Goal: Submit feedback/report problem

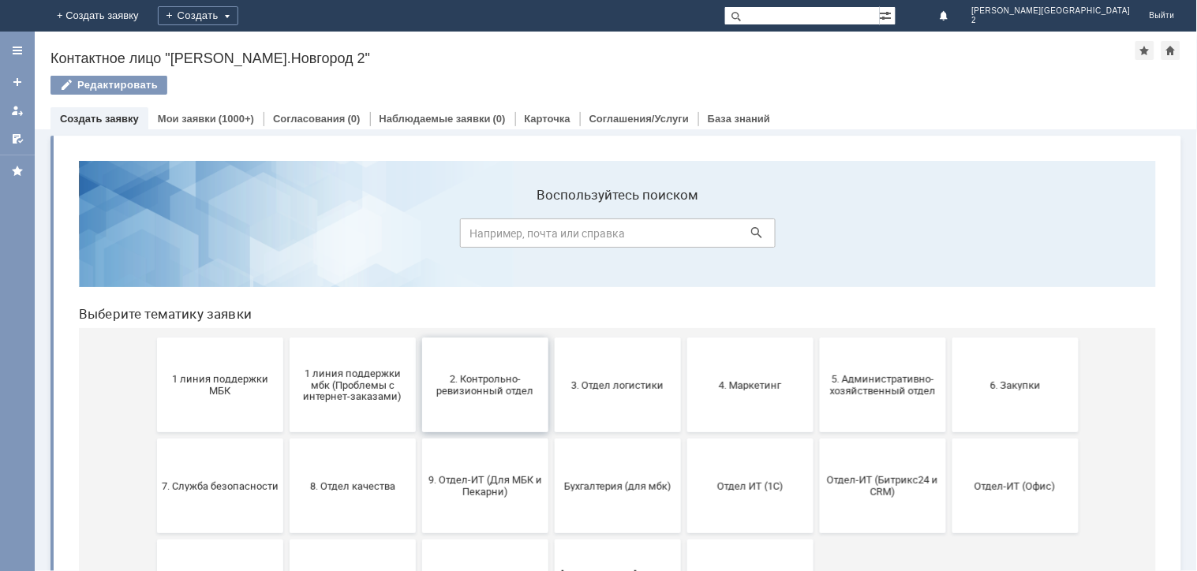
click at [490, 395] on span "2. Контрольно-ревизионный отдел" at bounding box center [484, 385] width 117 height 24
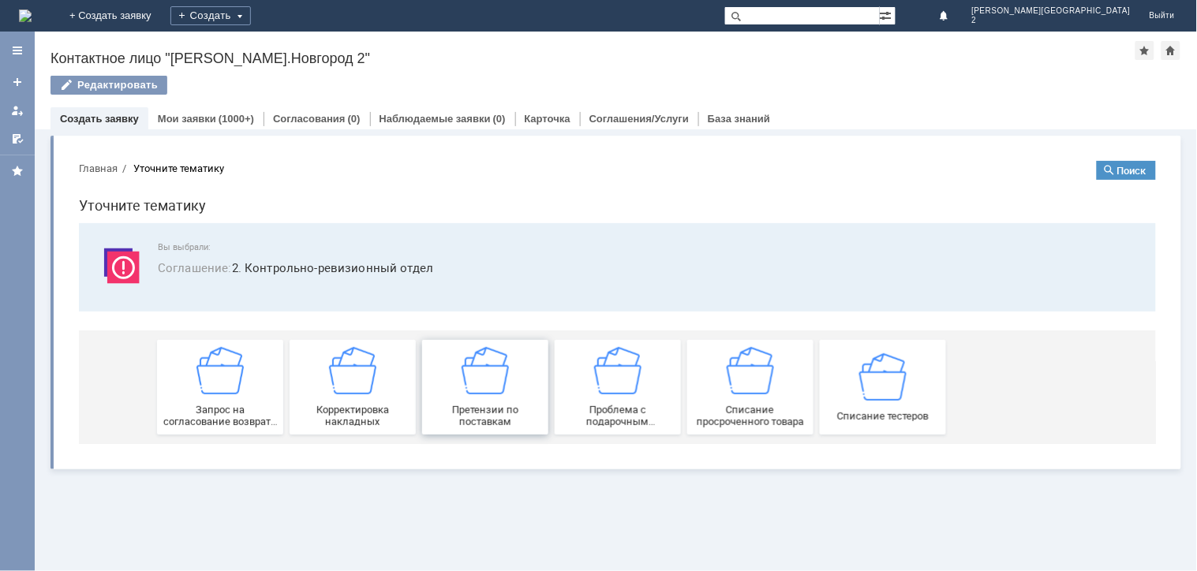
click at [482, 395] on div "Претензии по поставкам" at bounding box center [484, 387] width 117 height 81
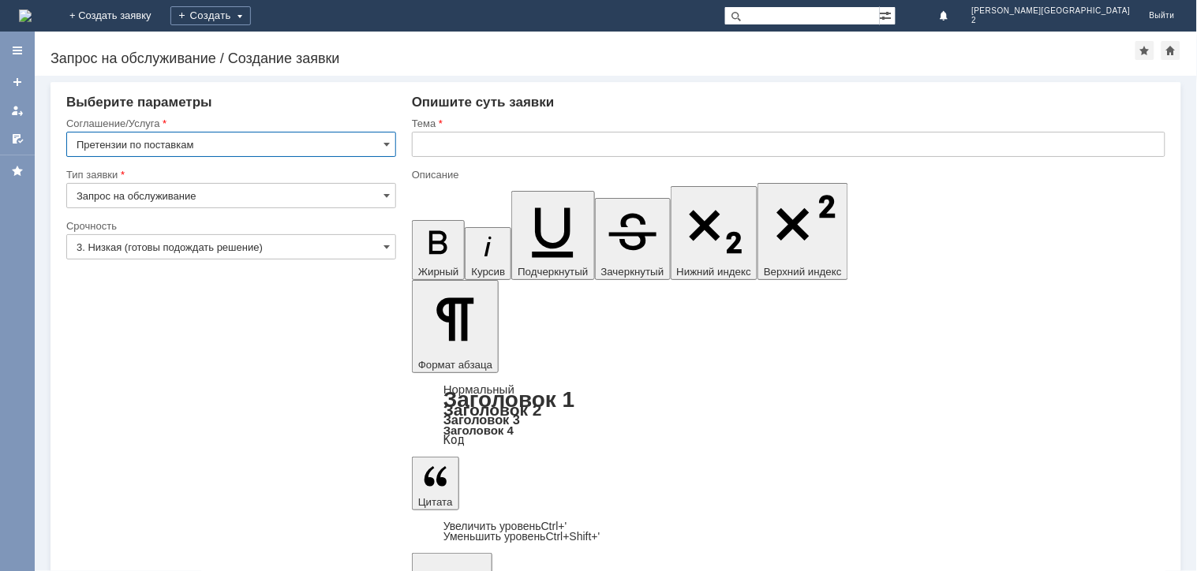
click at [442, 145] on input "text" at bounding box center [789, 144] width 754 height 25
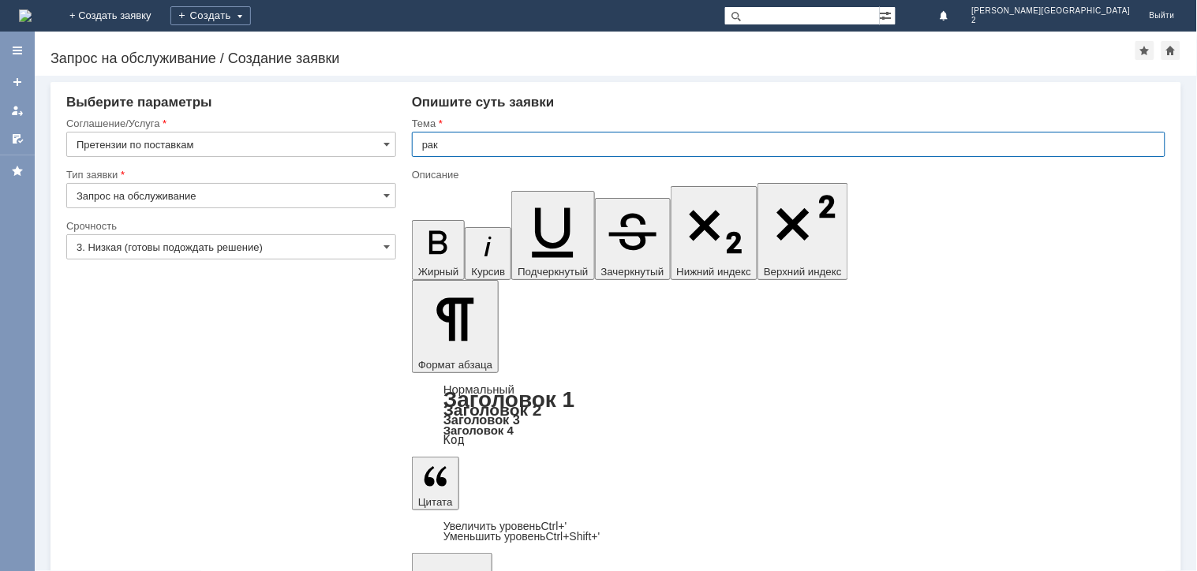
click at [420, 144] on input "рак" at bounding box center [789, 144] width 754 height 25
type input "брак"
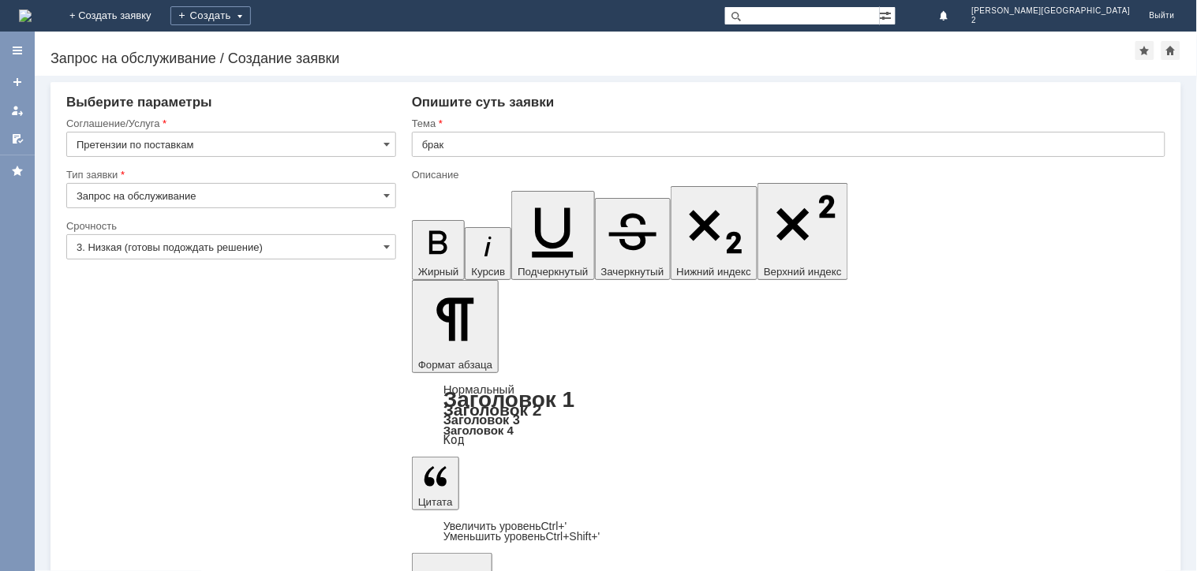
scroll to position [980, 9]
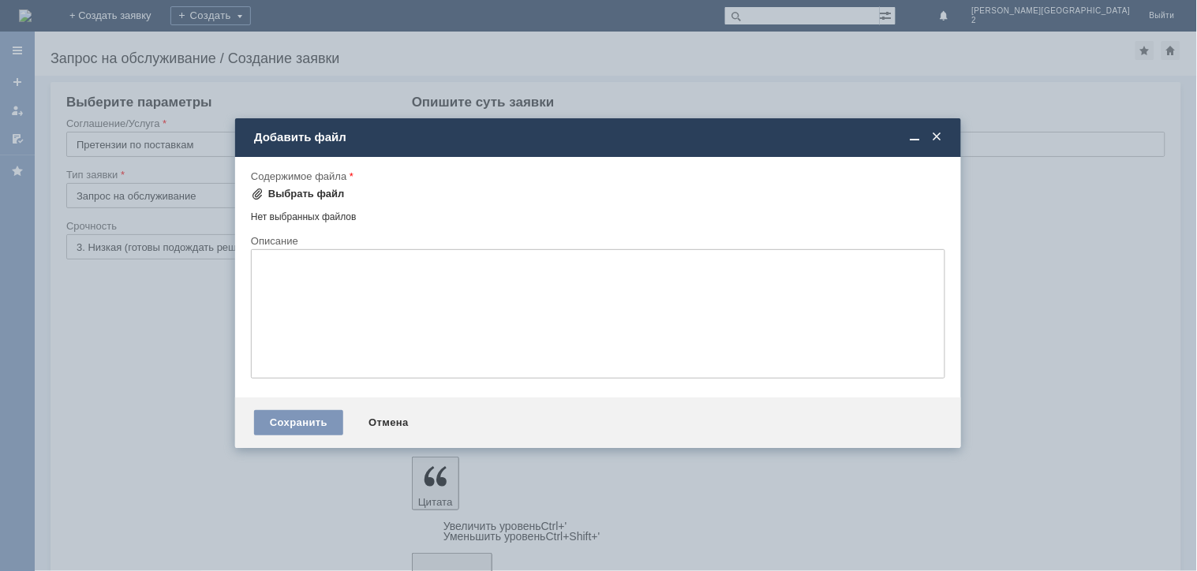
click at [324, 196] on div "Выбрать файл" at bounding box center [306, 194] width 77 height 13
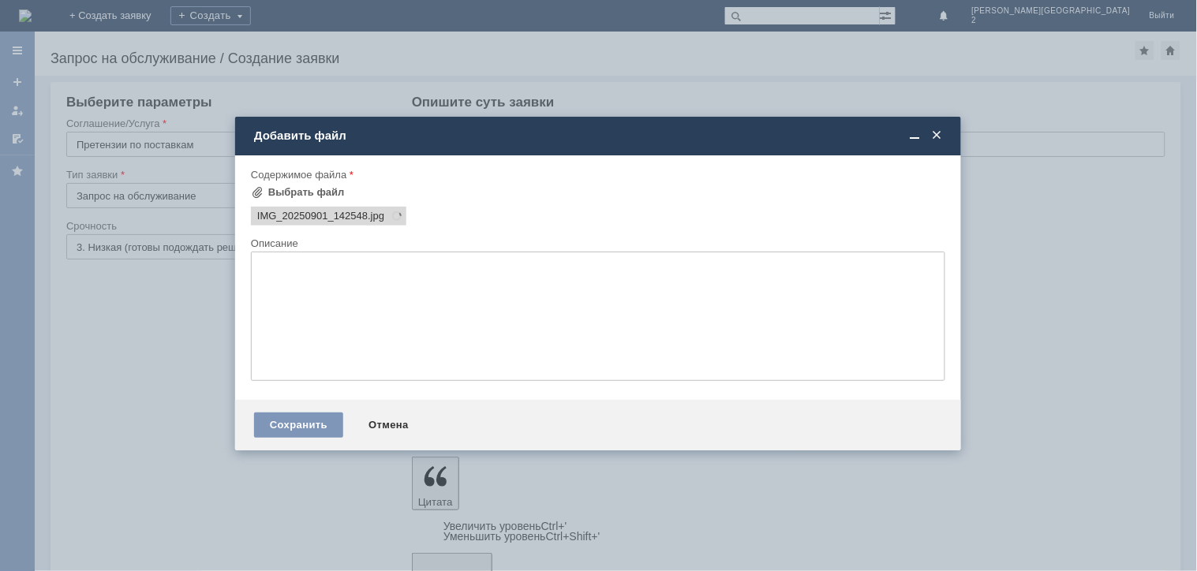
scroll to position [0, 0]
click at [305, 192] on div "Выбрать файл" at bounding box center [306, 192] width 77 height 13
click at [335, 192] on div "Выбрать файл" at bounding box center [306, 192] width 77 height 13
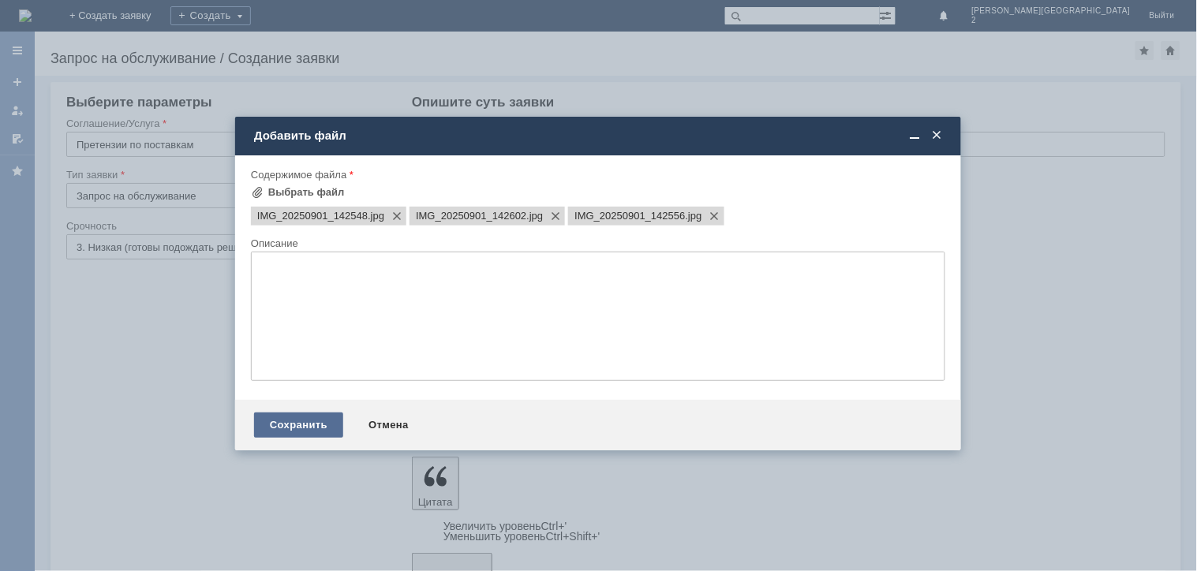
click at [317, 434] on div "Сохранить" at bounding box center [298, 425] width 89 height 25
